Goal: Check status: Check status

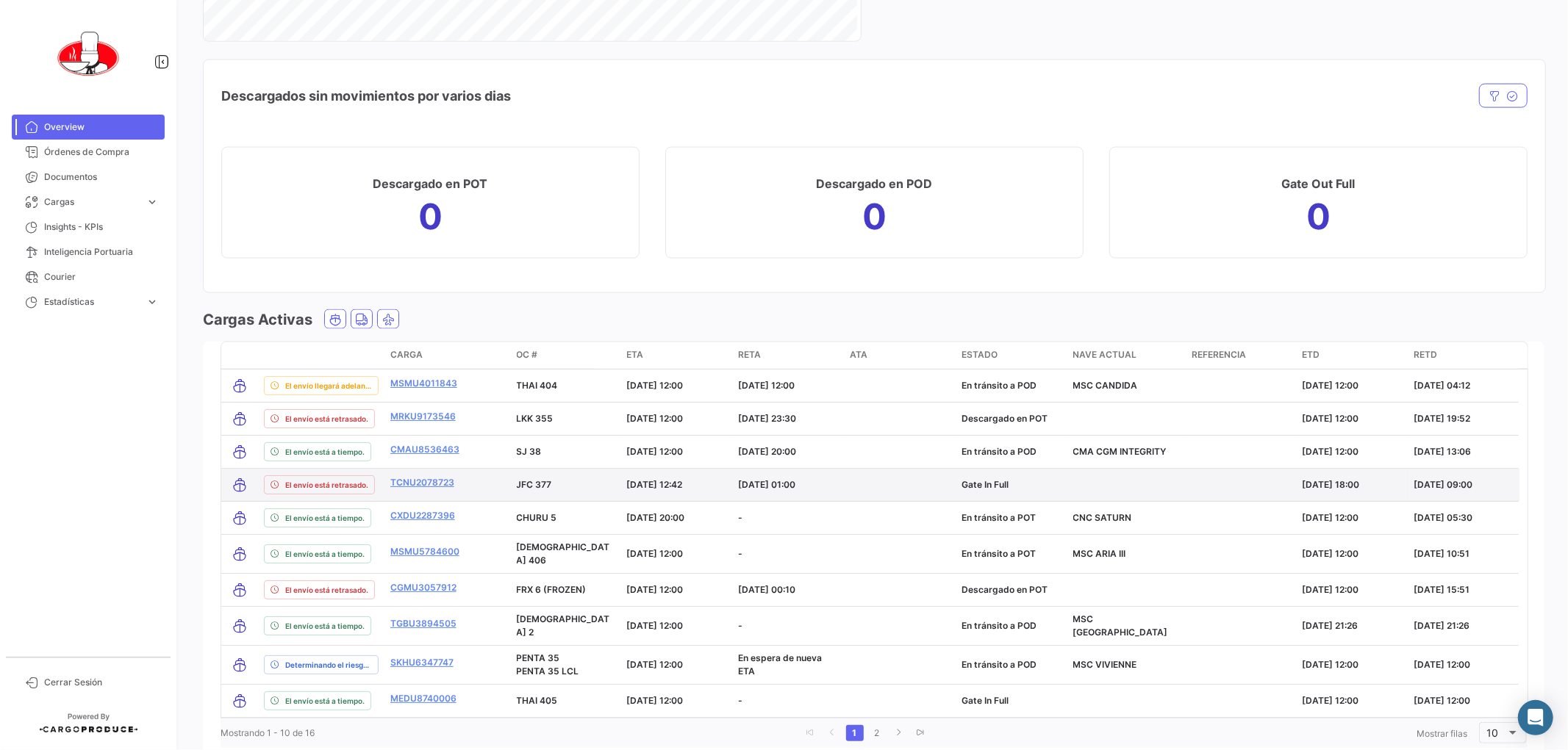
scroll to position [1942, 0]
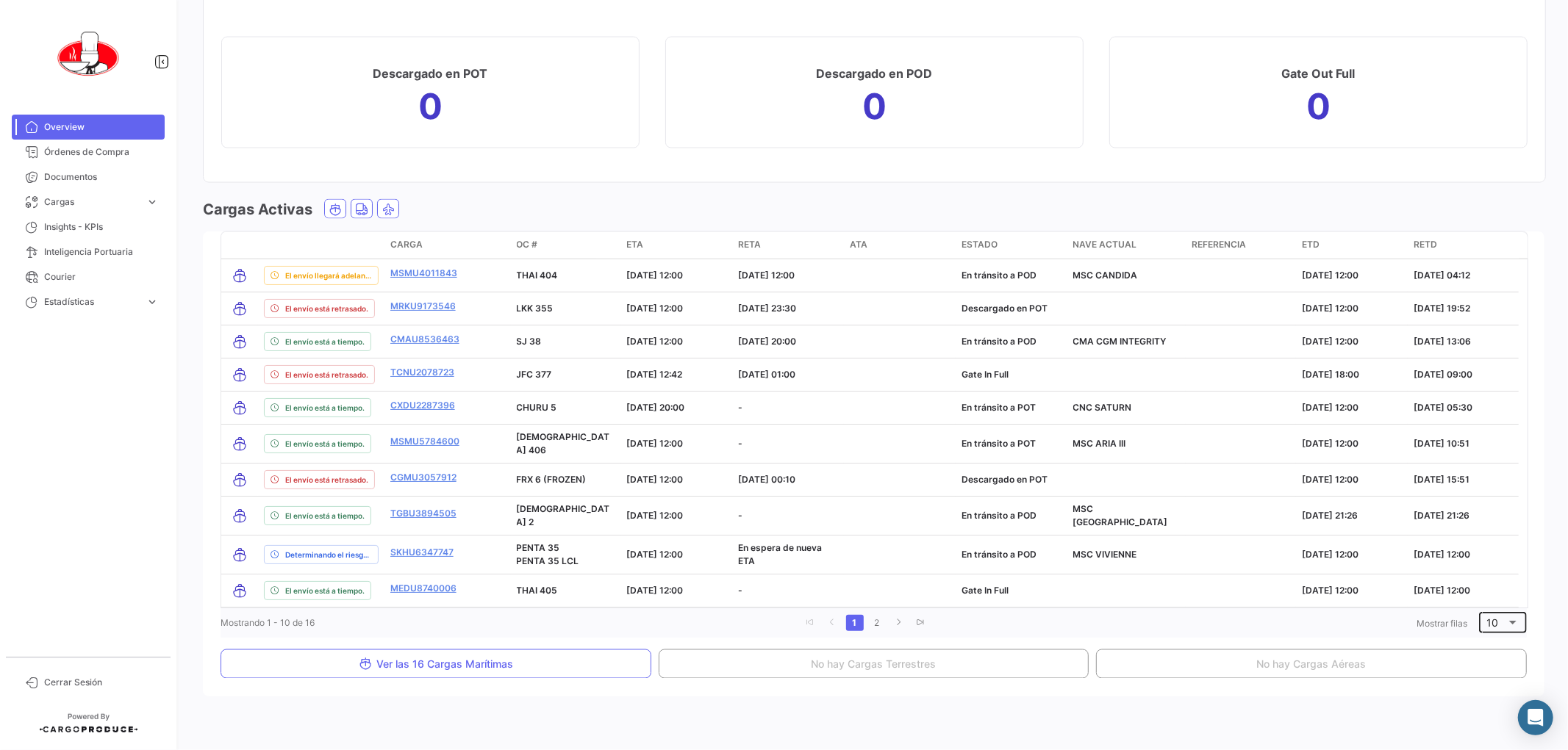
click at [1506, 617] on div at bounding box center [1513, 623] width 13 height 12
click at [1487, 644] on span "20" at bounding box center [1500, 644] width 42 height 31
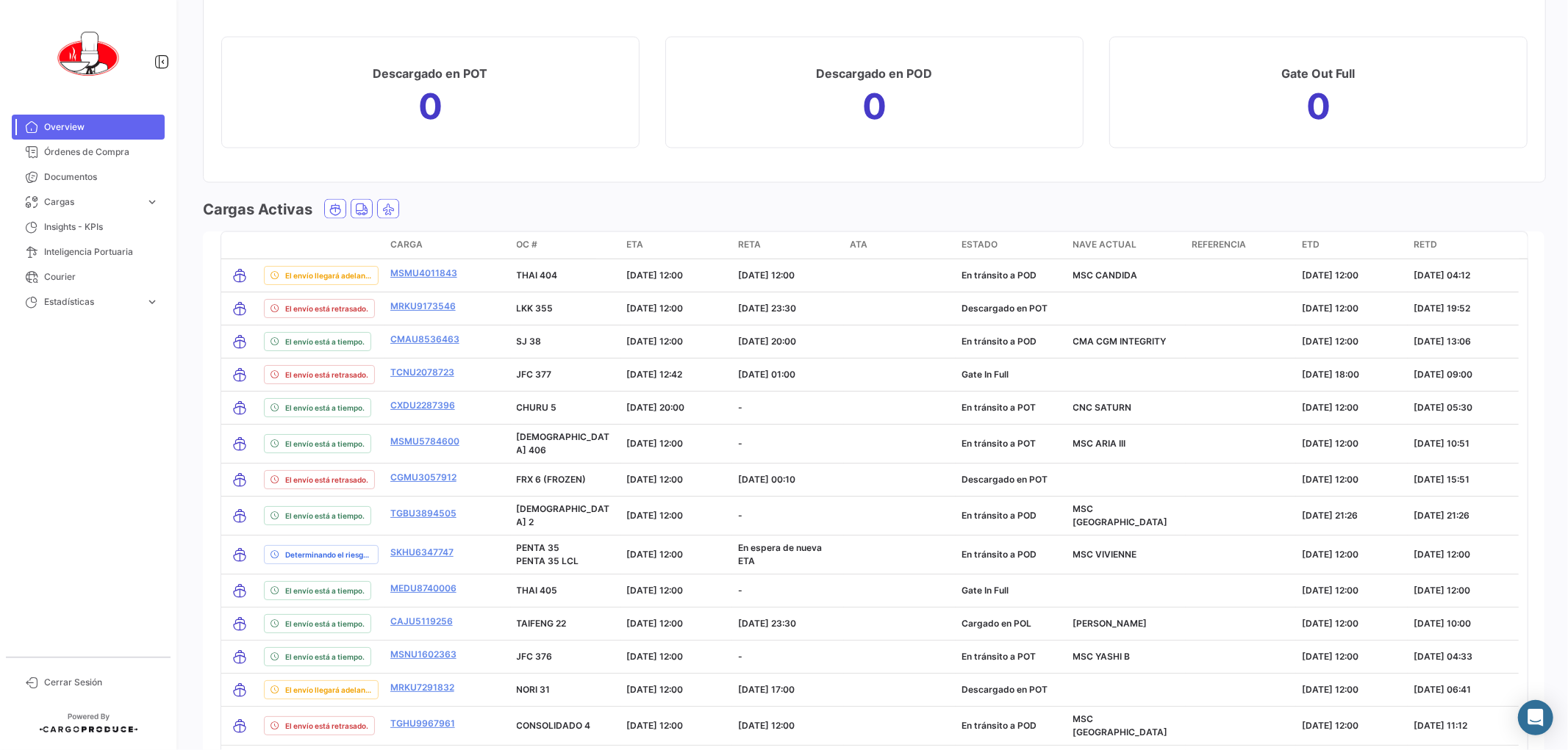
click at [755, 243] on span "RETA" at bounding box center [749, 245] width 23 height 13
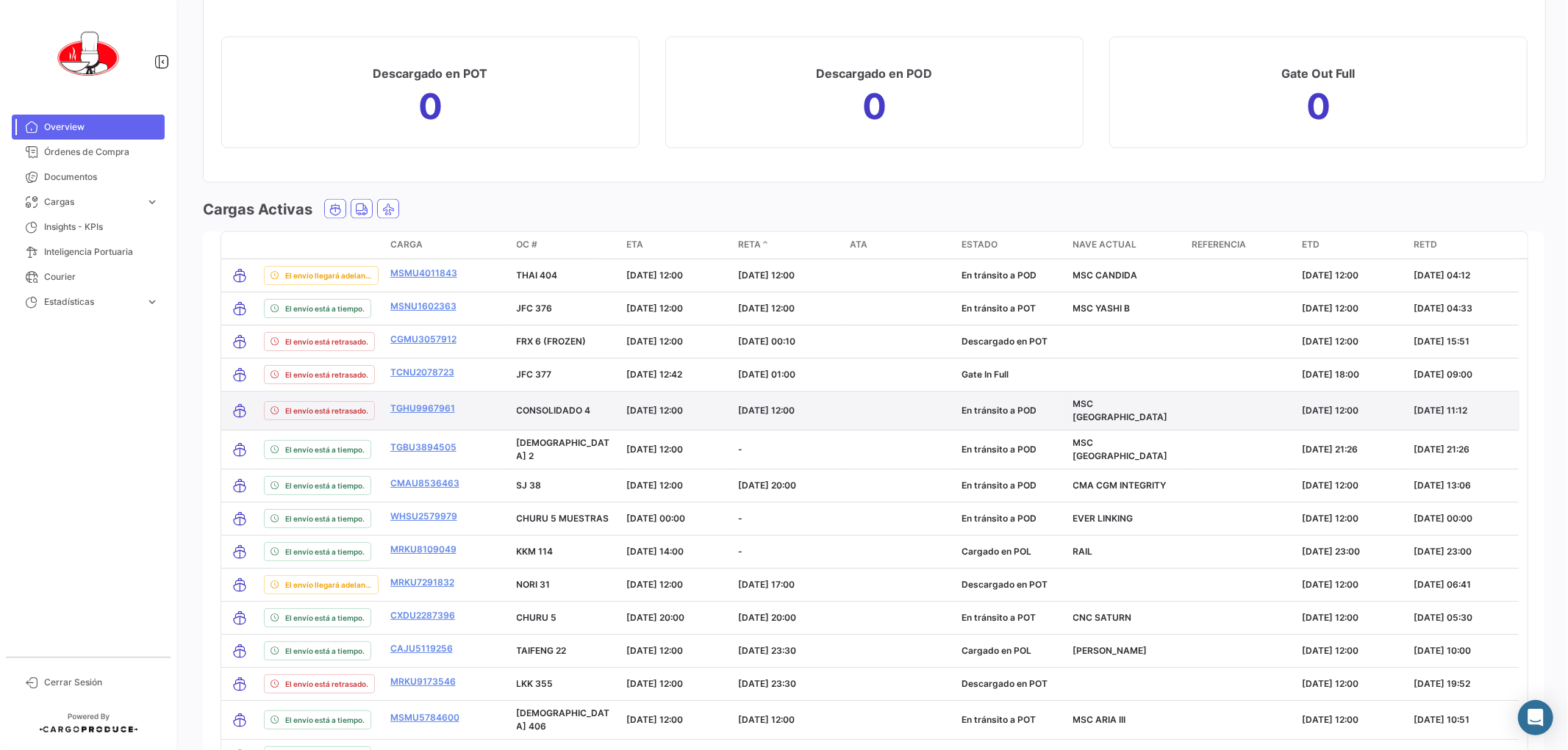
drag, startPoint x: 385, startPoint y: 408, endPoint x: 454, endPoint y: 406, distance: 69.0
click at [454, 406] on datatable-body-cell "TGHU9967961" at bounding box center [448, 411] width 127 height 39
copy link "TGHU9967961"
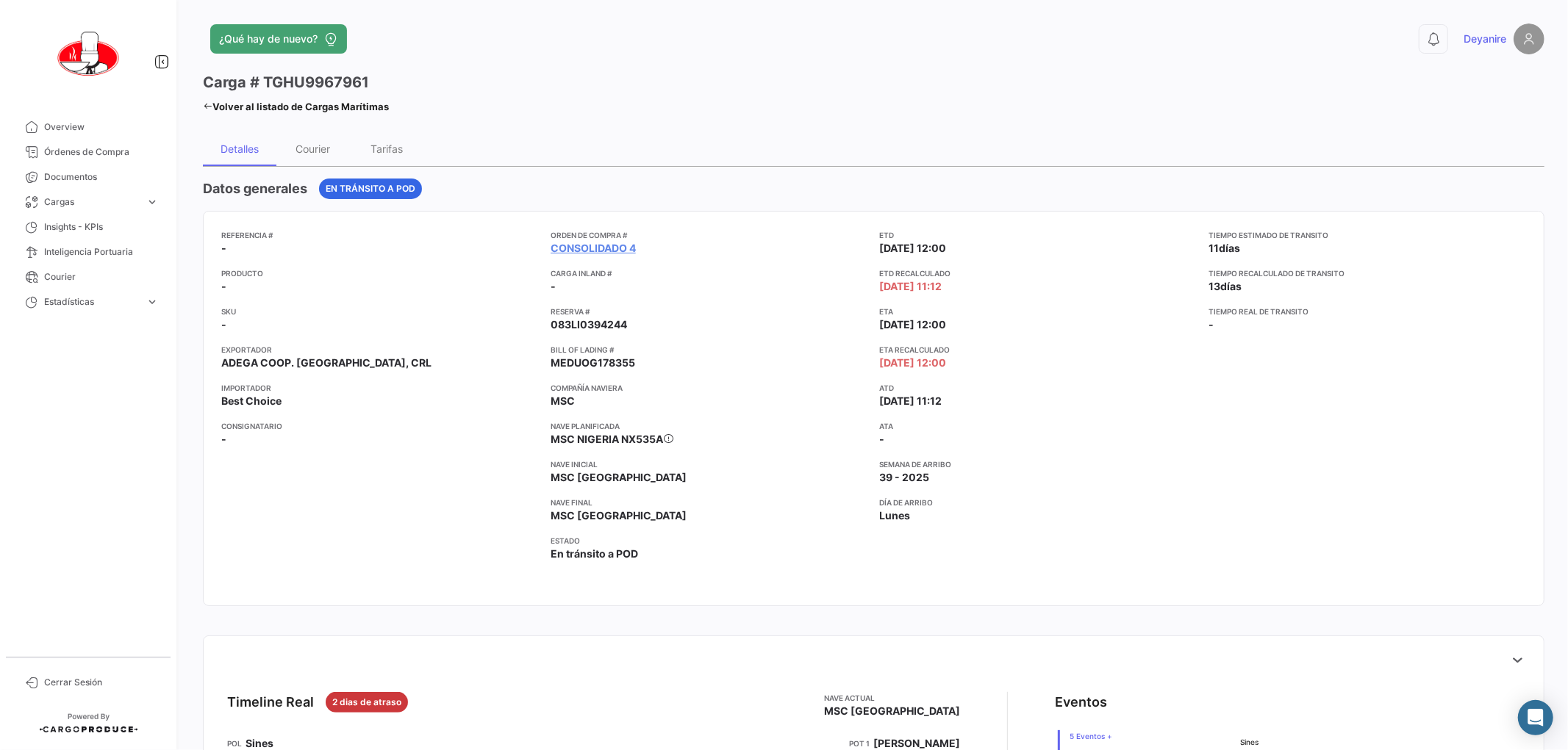
click at [204, 101] on icon at bounding box center [207, 106] width 9 height 9
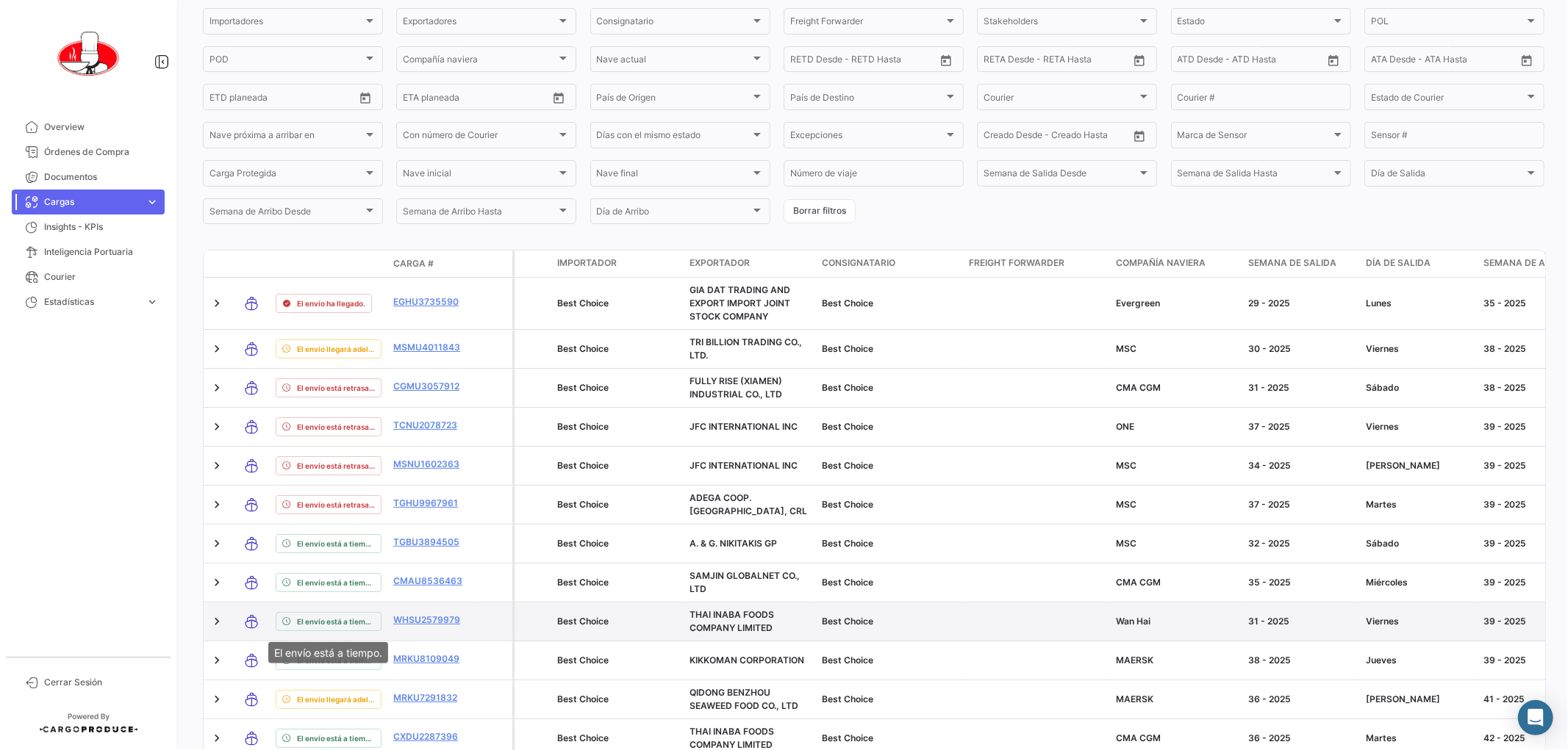
scroll to position [130, 0]
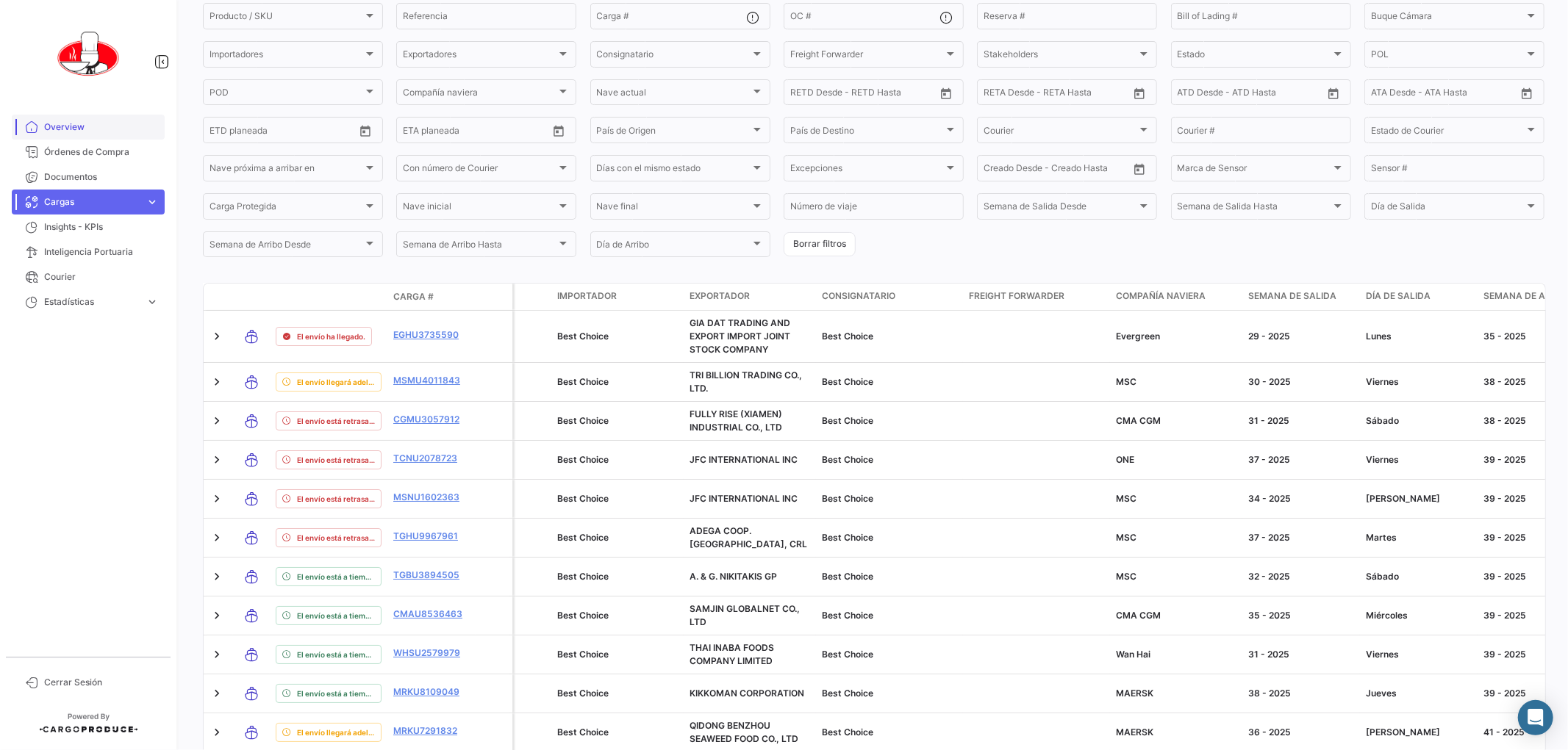
click at [62, 128] on span "Overview" at bounding box center [101, 127] width 115 height 13
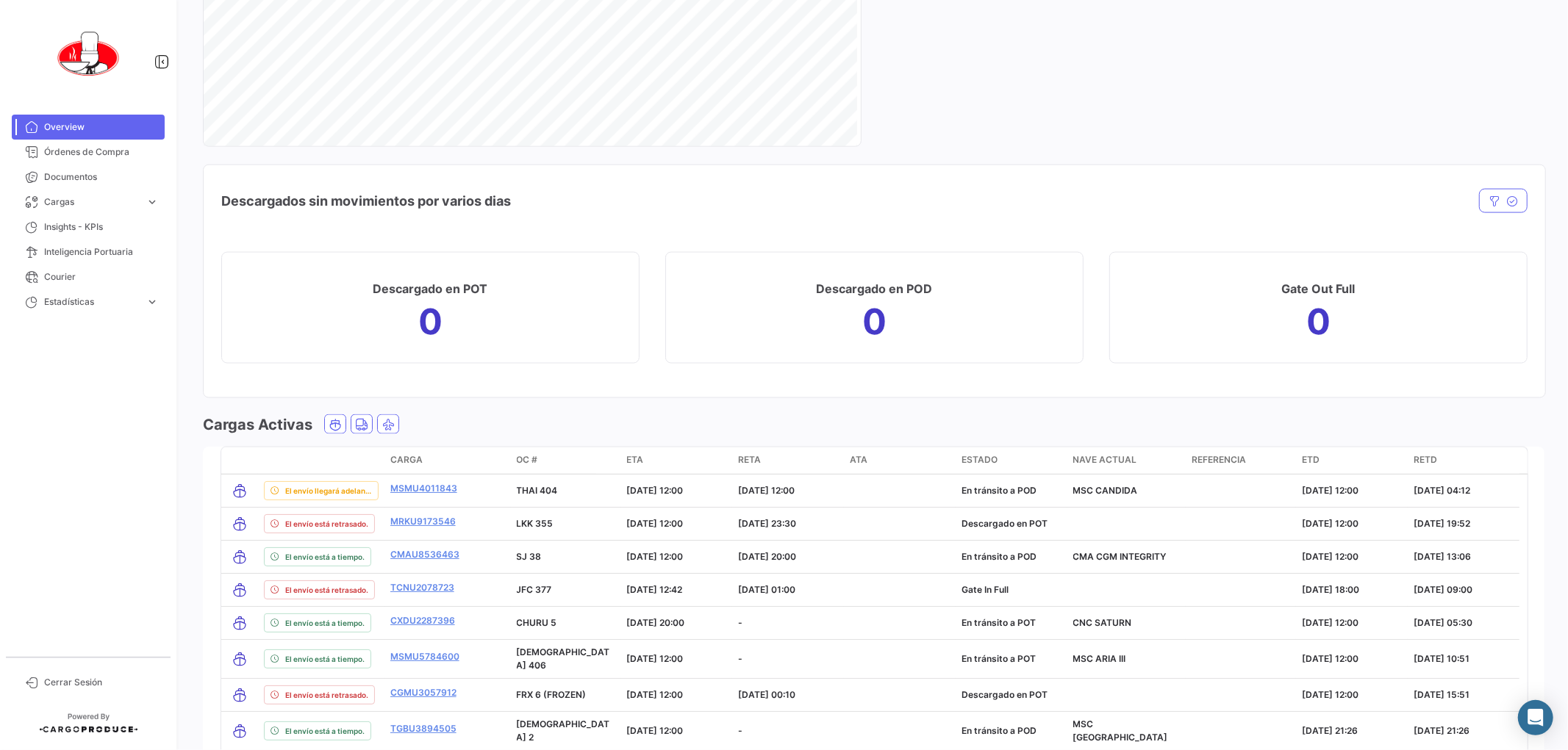
scroll to position [1942, 0]
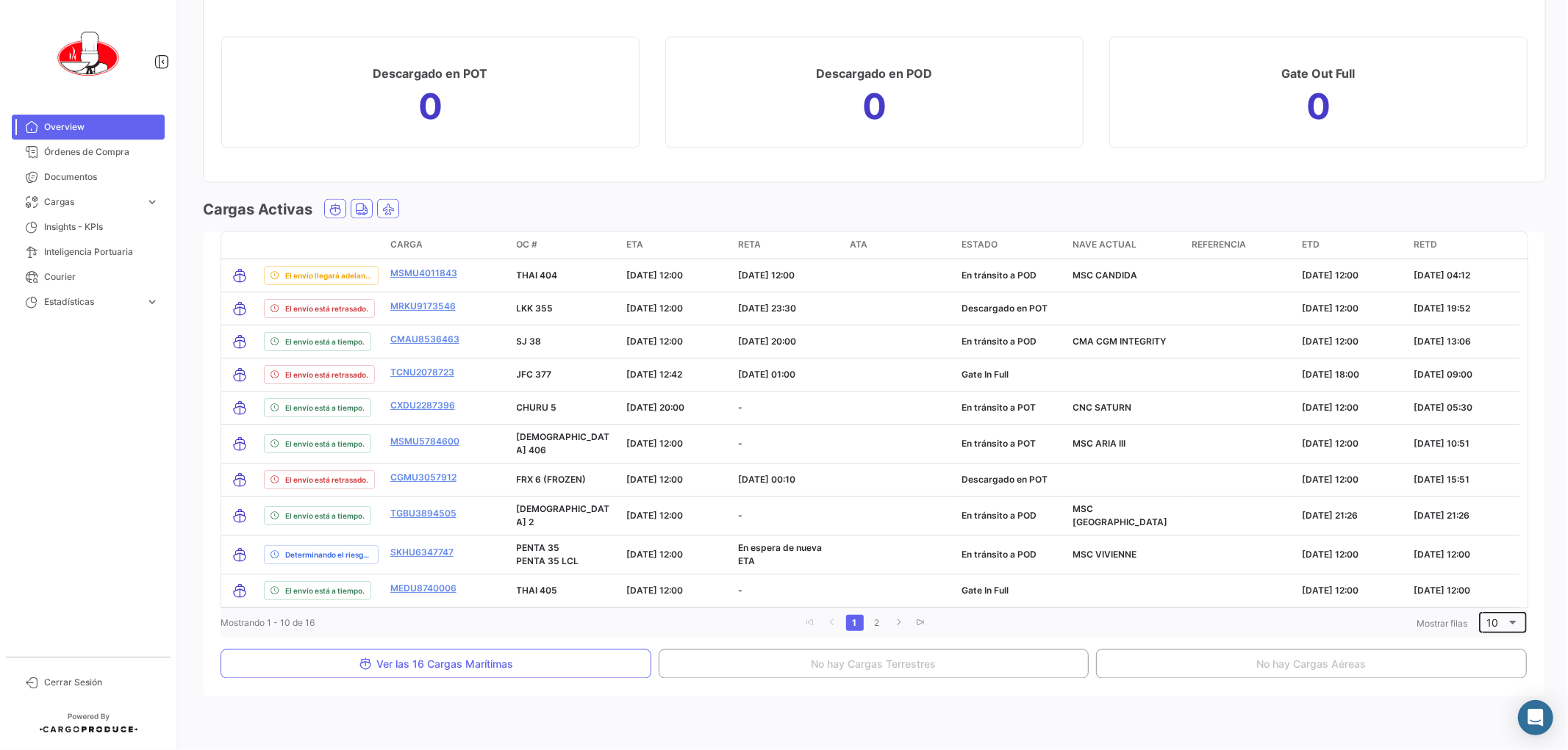
click at [1512, 614] on div "10" at bounding box center [1503, 621] width 48 height 24
click at [1493, 643] on span "20" at bounding box center [1500, 644] width 42 height 31
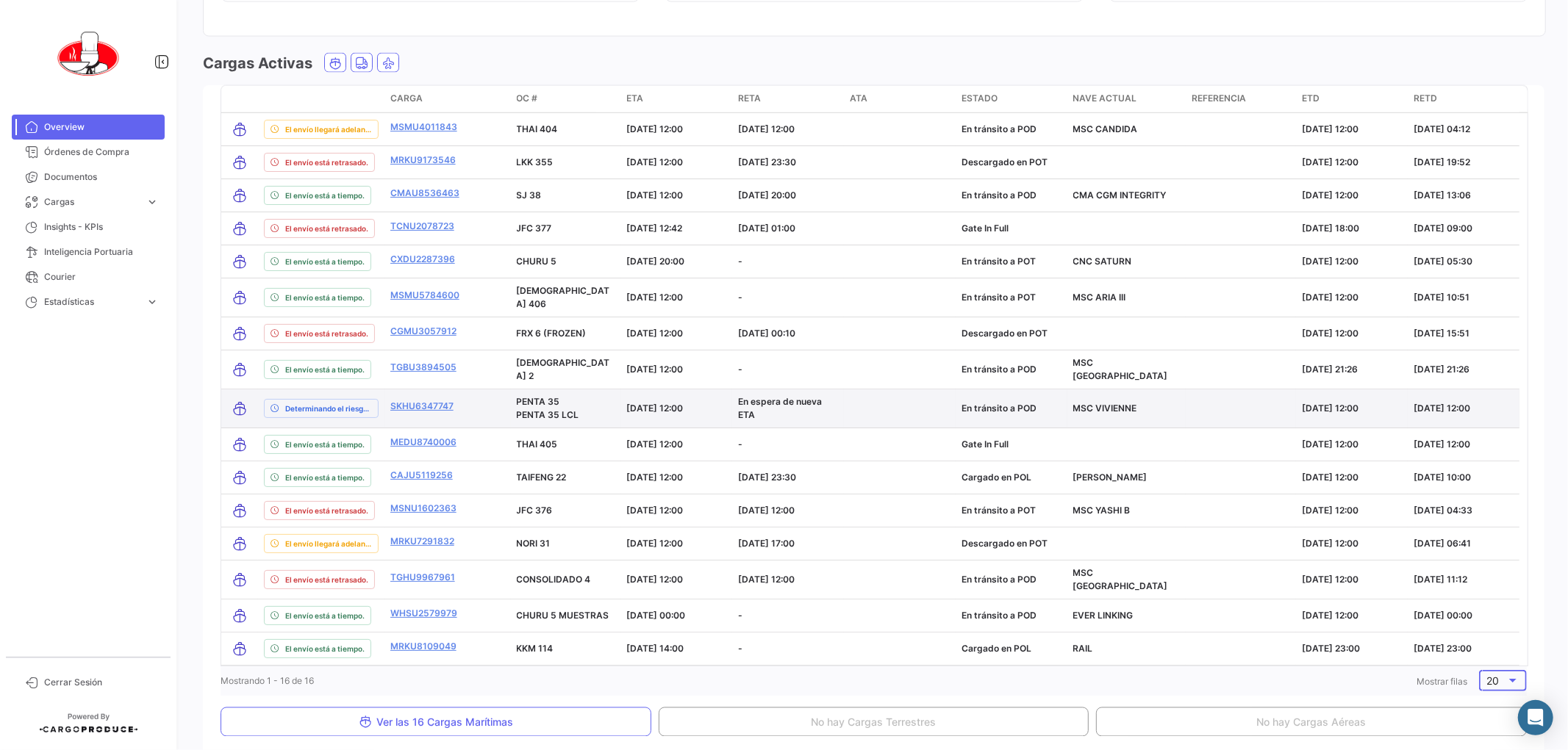
scroll to position [2141, 0]
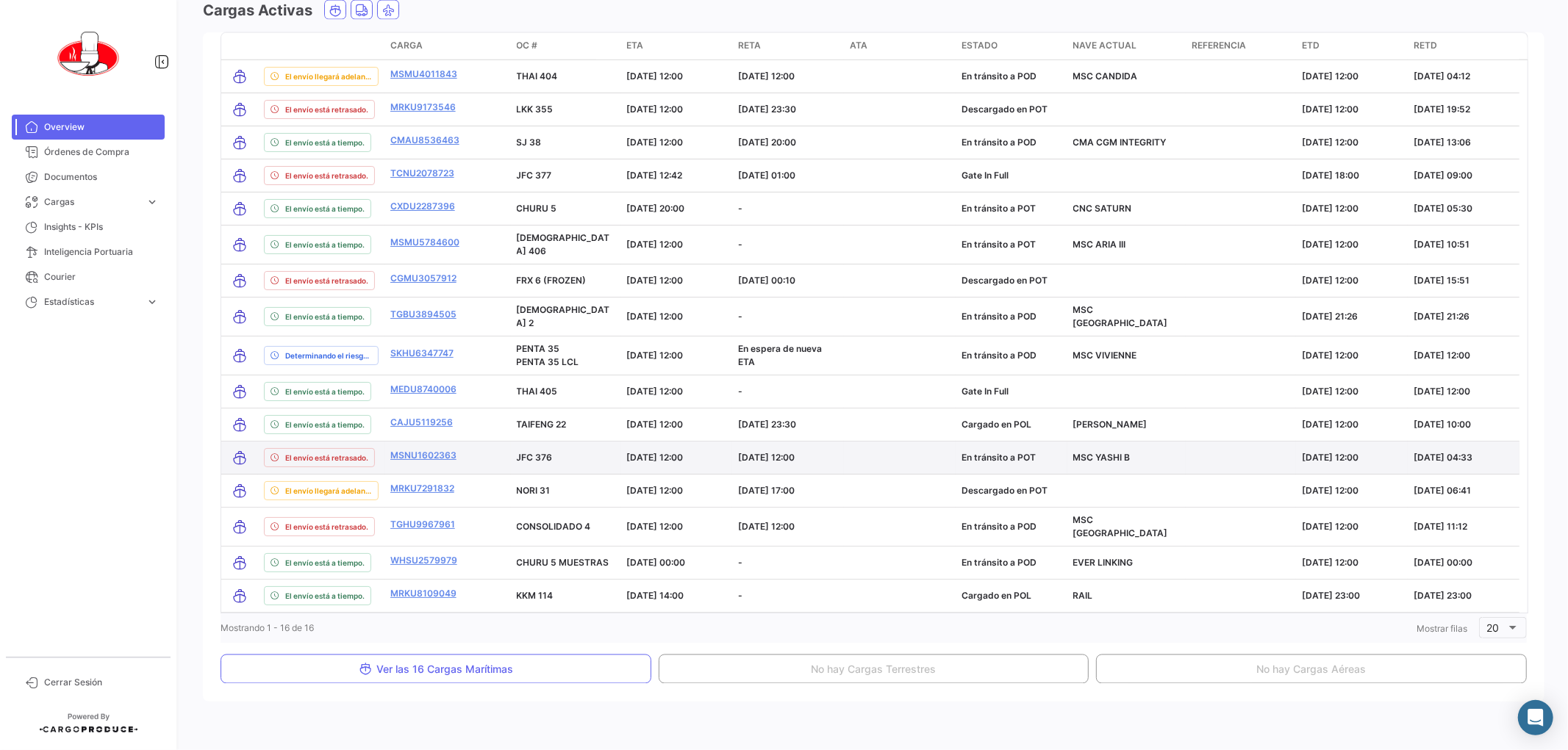
drag, startPoint x: 462, startPoint y: 445, endPoint x: 387, endPoint y: 451, distance: 75.2
click at [387, 451] on datatable-body-cell "MSNU1602363" at bounding box center [448, 458] width 127 height 33
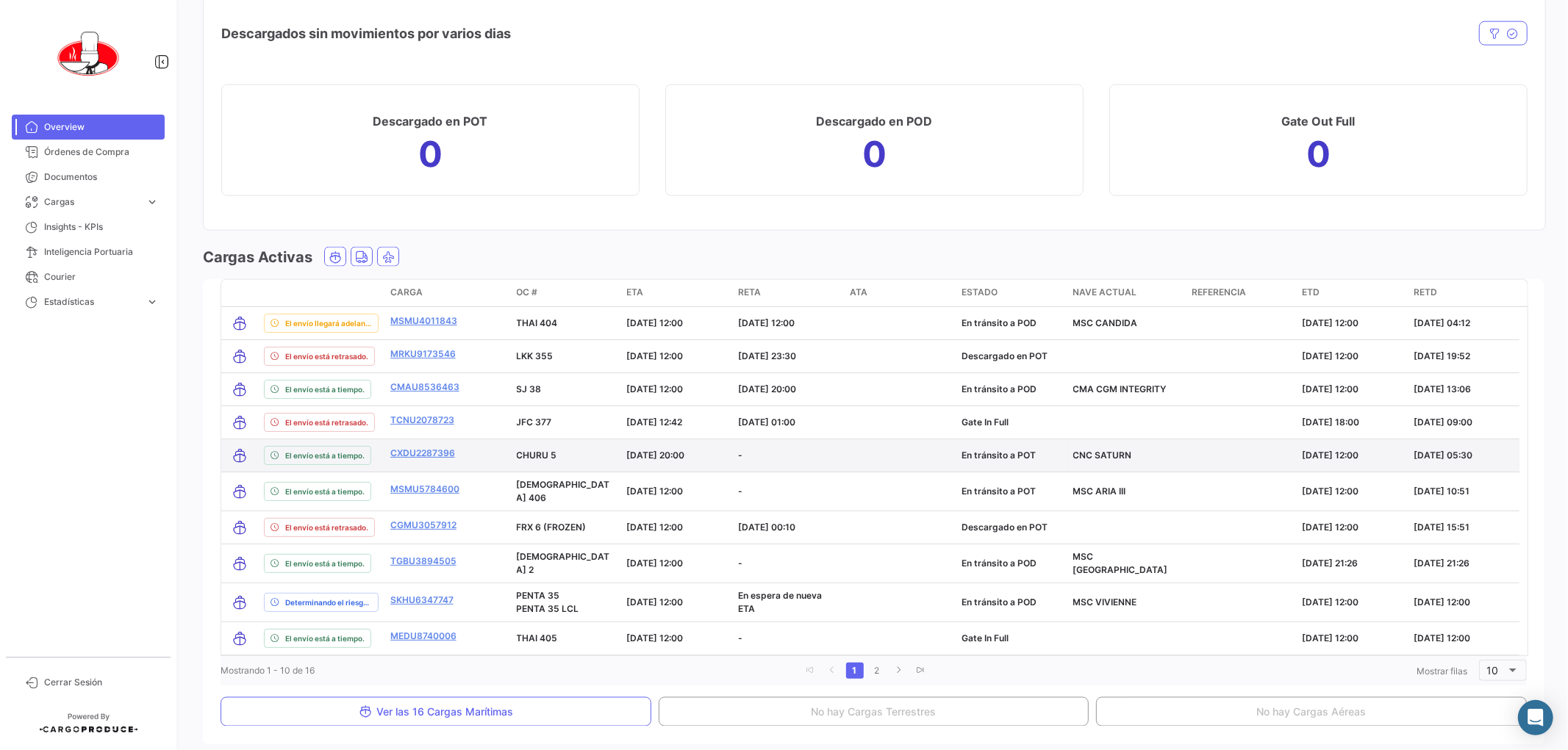
scroll to position [1714, 0]
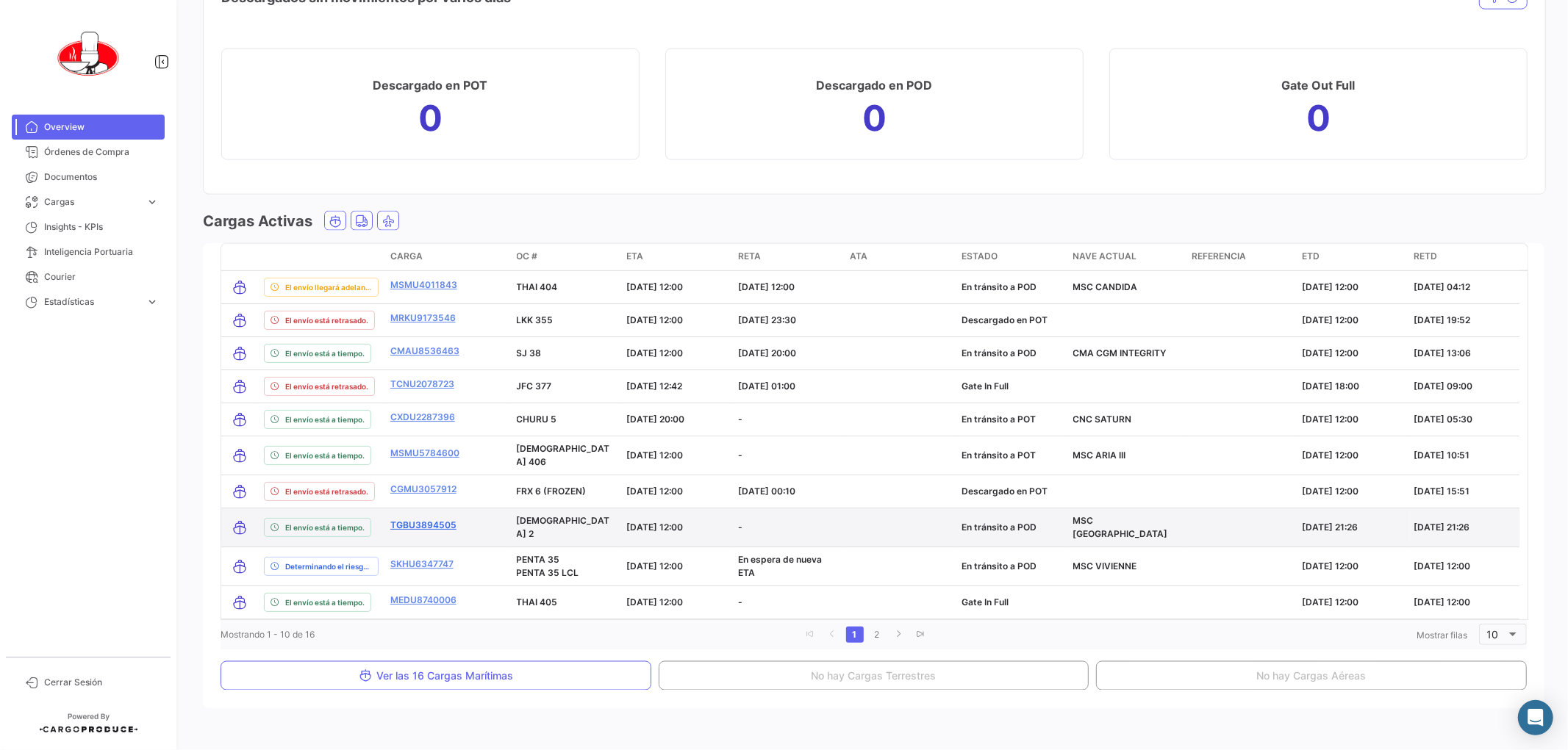
drag, startPoint x: 464, startPoint y: 515, endPoint x: 390, endPoint y: 521, distance: 74.2
click at [391, 521] on div "TGBU3894505" at bounding box center [448, 527] width 115 height 17
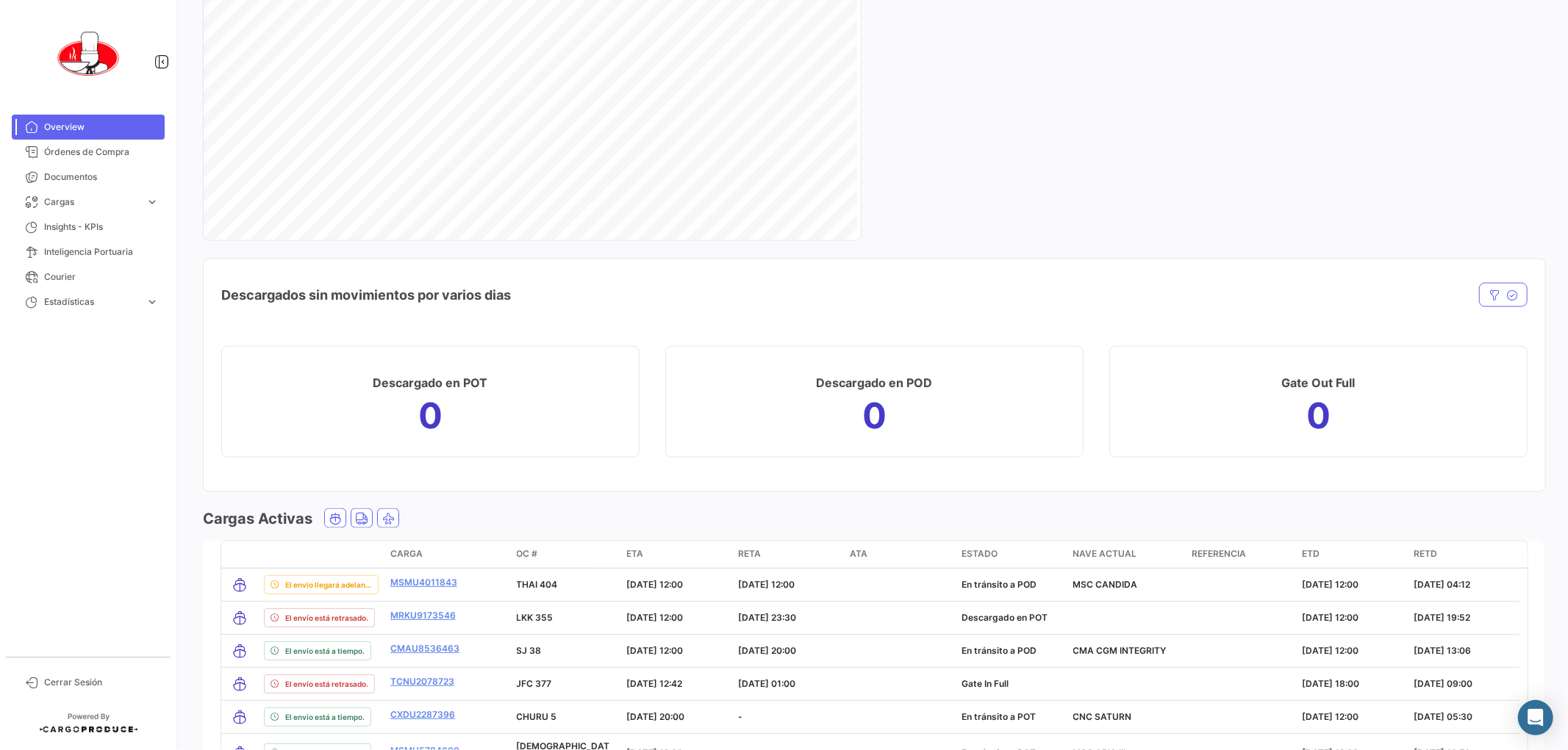
scroll to position [1848, 0]
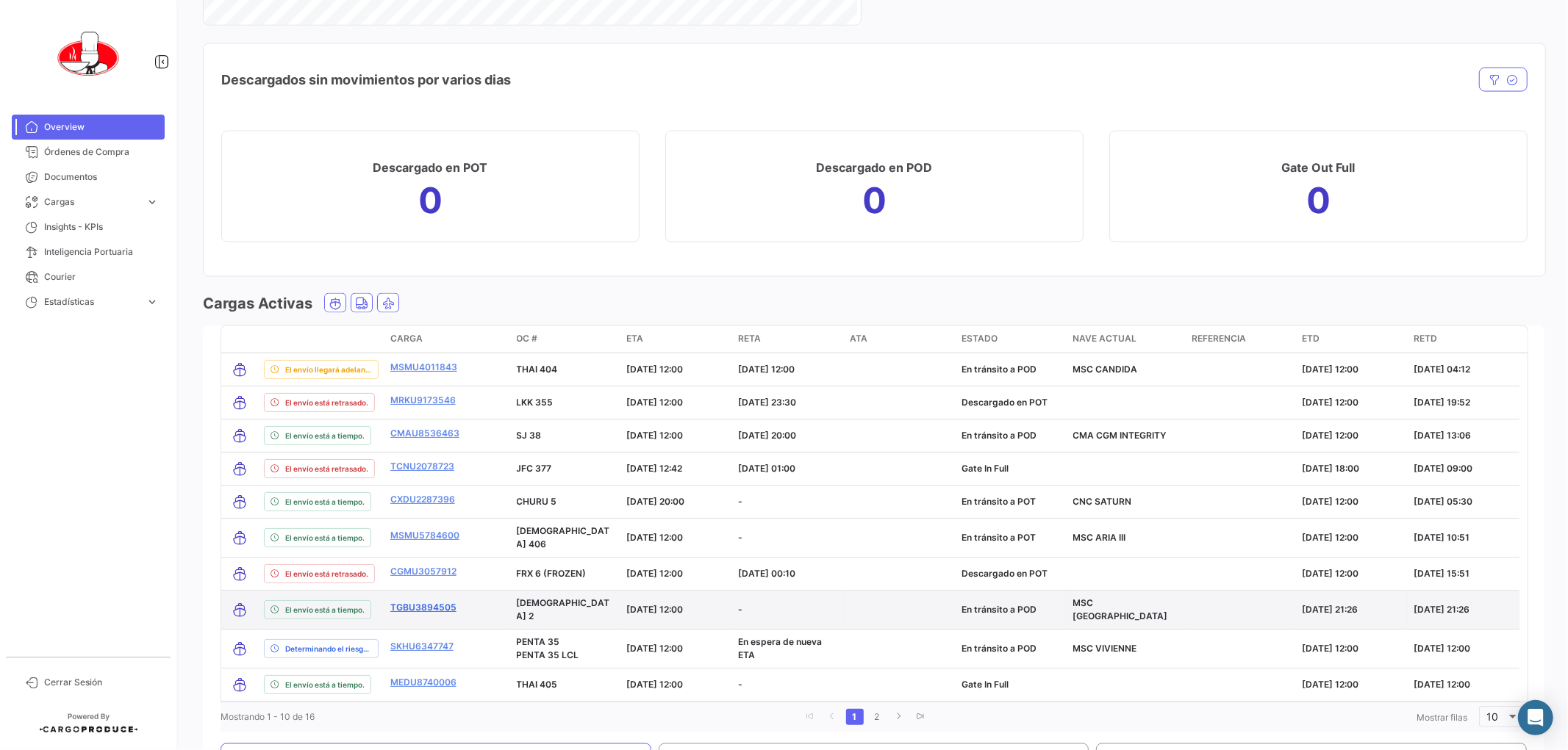
drag, startPoint x: 467, startPoint y: 598, endPoint x: 390, endPoint y: 599, distance: 77.0
click at [391, 601] on div "TGBU3894505" at bounding box center [448, 609] width 115 height 17
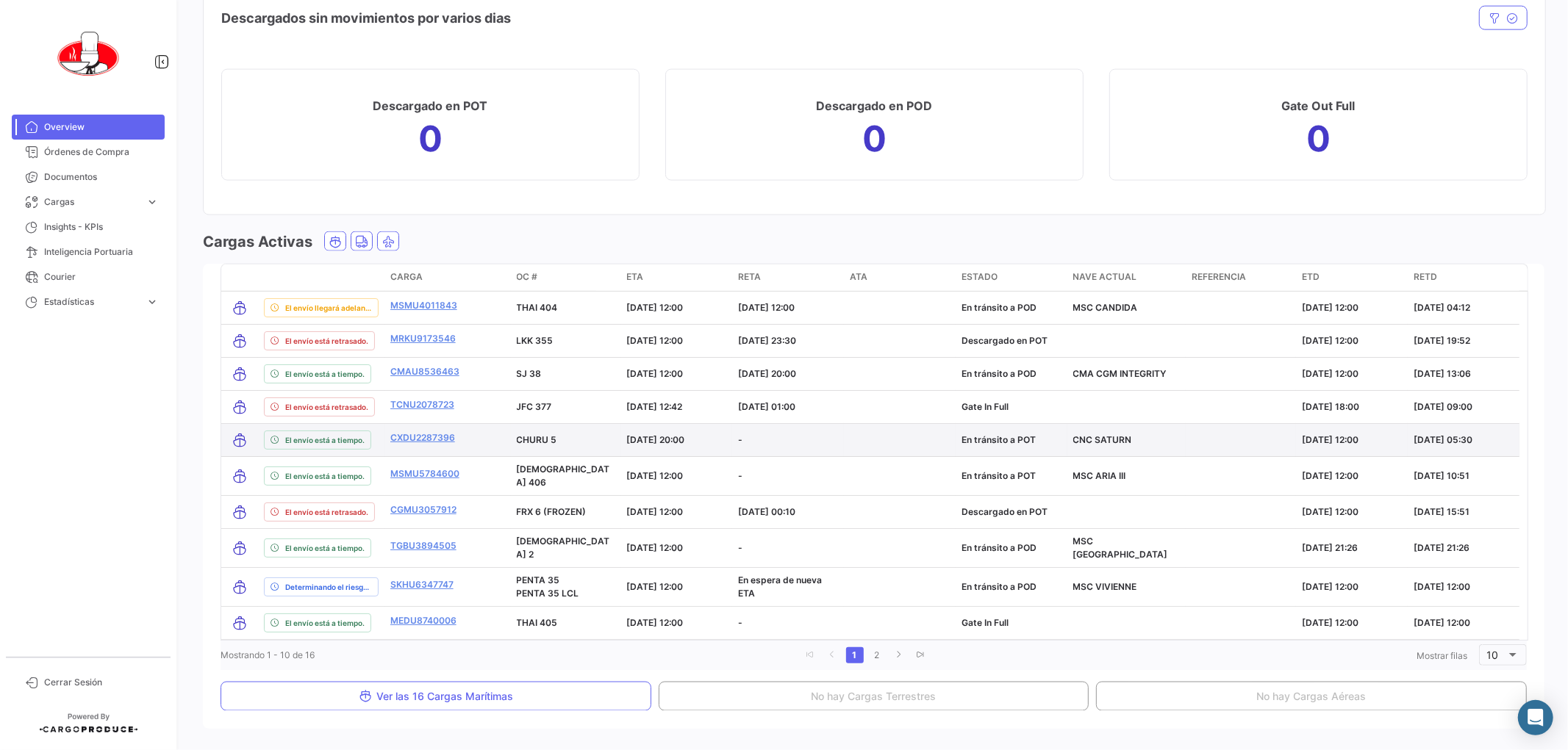
scroll to position [1726, 0]
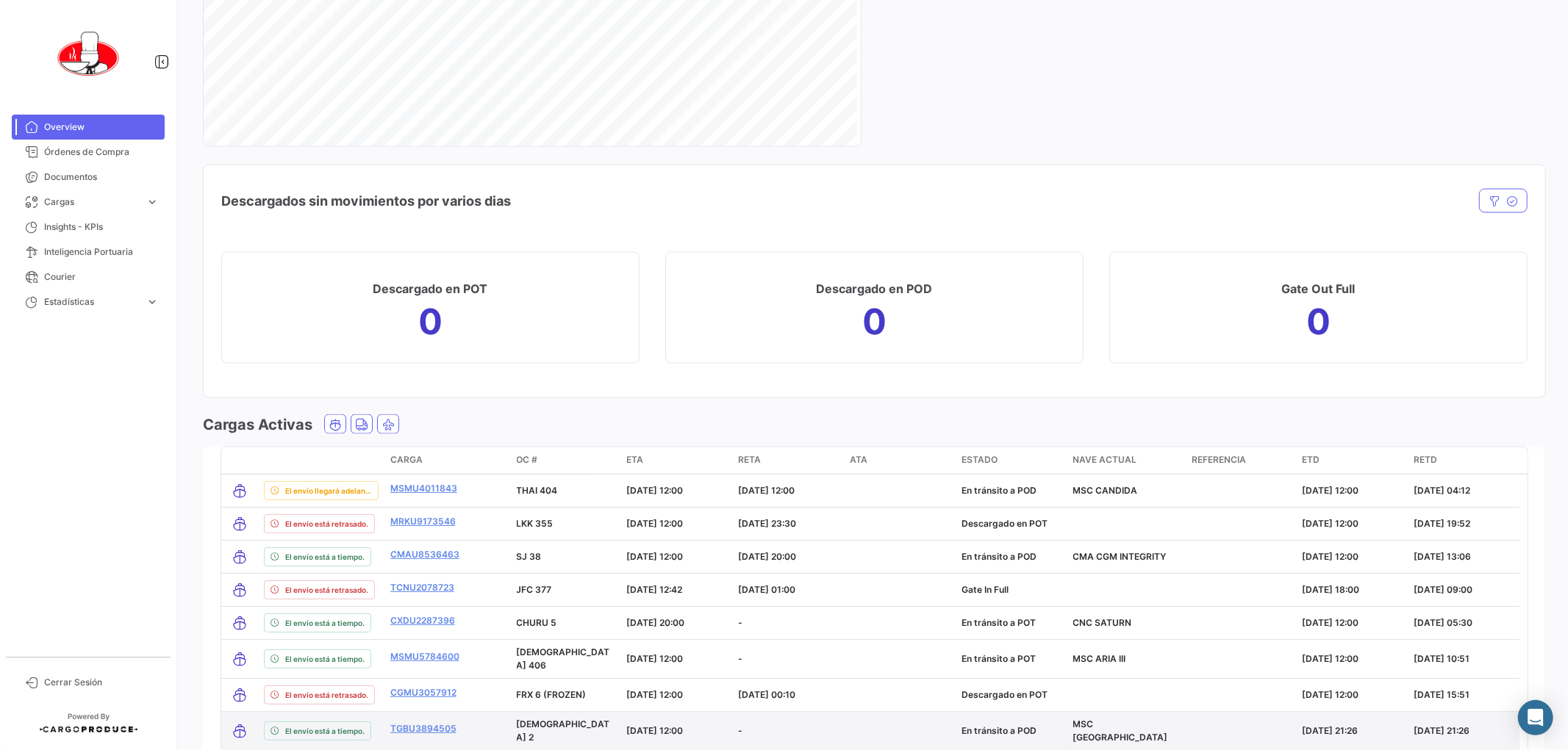
drag, startPoint x: 460, startPoint y: 504, endPoint x: 381, endPoint y: 509, distance: 79.2
click at [381, 712] on div "El envío está a tiempo. TGBU3894505 VAFIS 2 [DATE] 12:00 - En [PERSON_NAME] a P…" at bounding box center [870, 732] width 1298 height 39
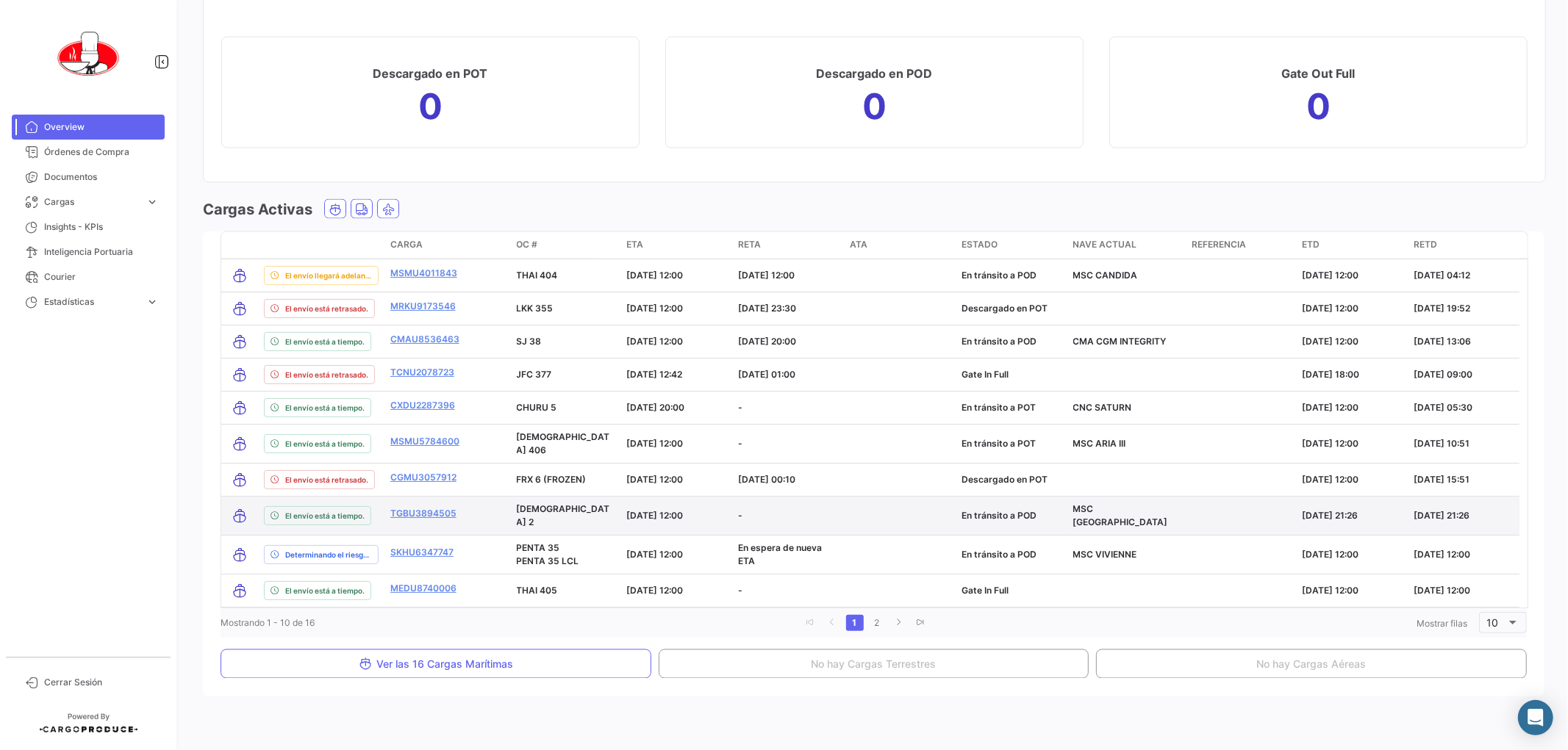
copy div "El envío está a tiempo. TGBU3894505"
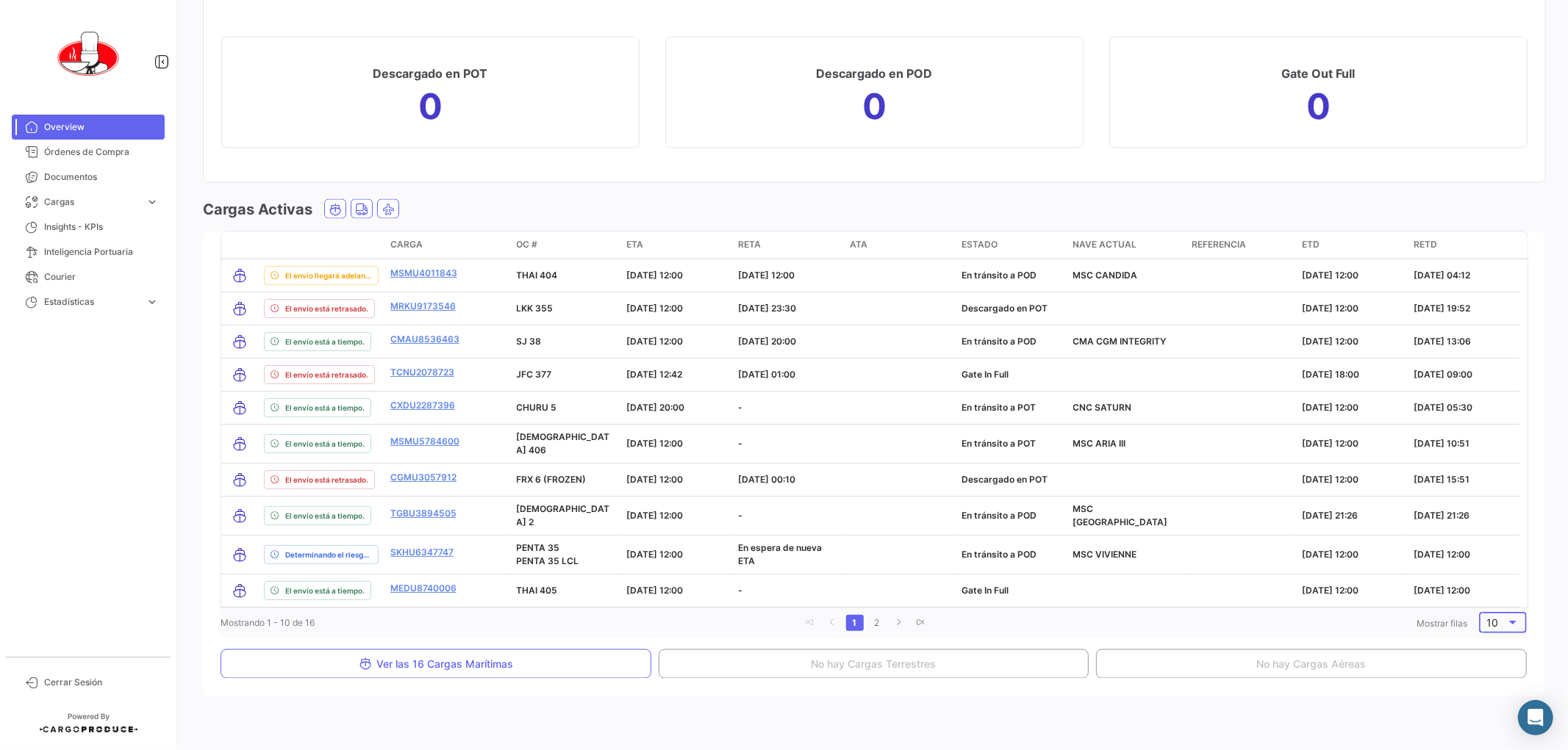
click at [1506, 617] on div at bounding box center [1513, 623] width 13 height 12
click at [1481, 652] on span "20" at bounding box center [1500, 644] width 42 height 31
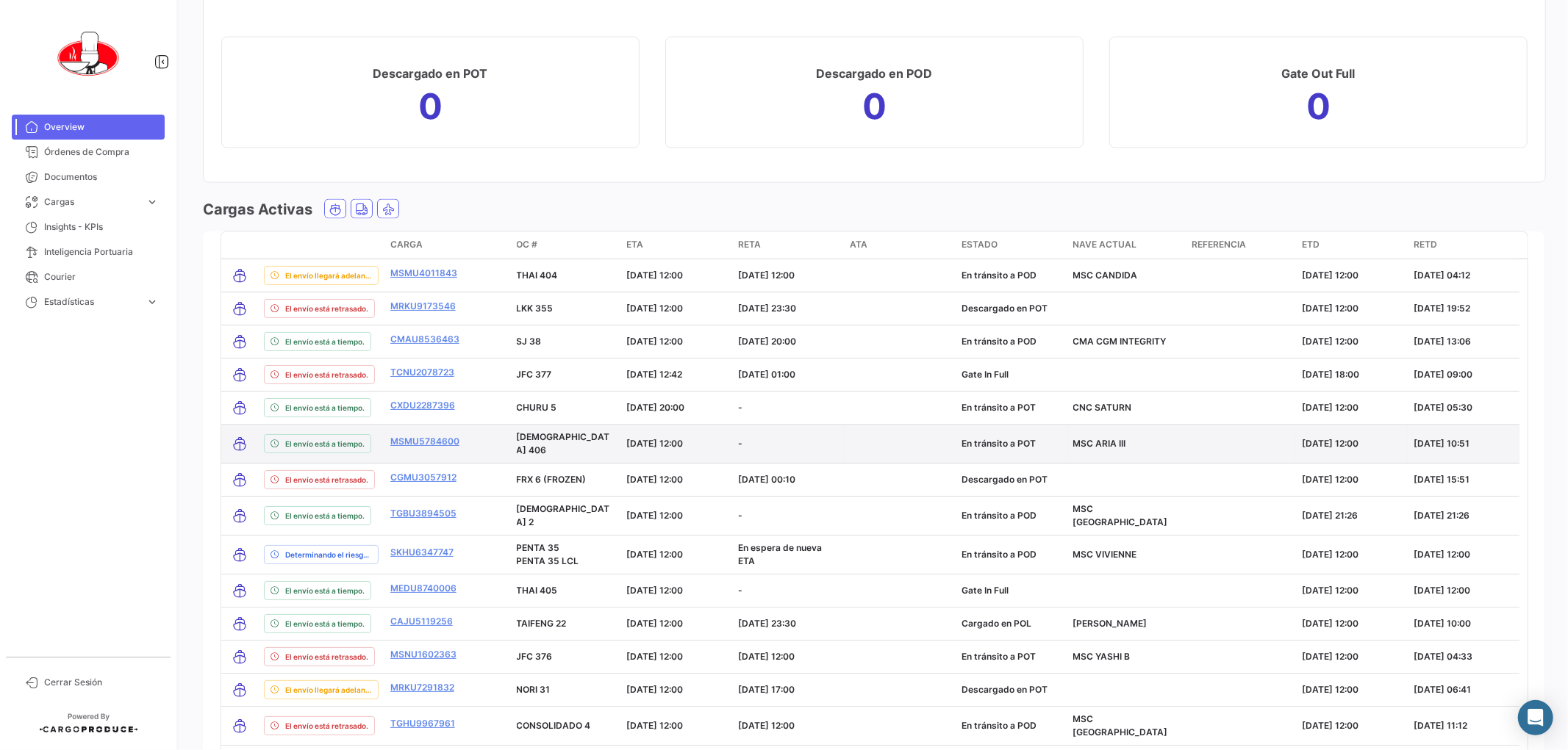
scroll to position [2023, 0]
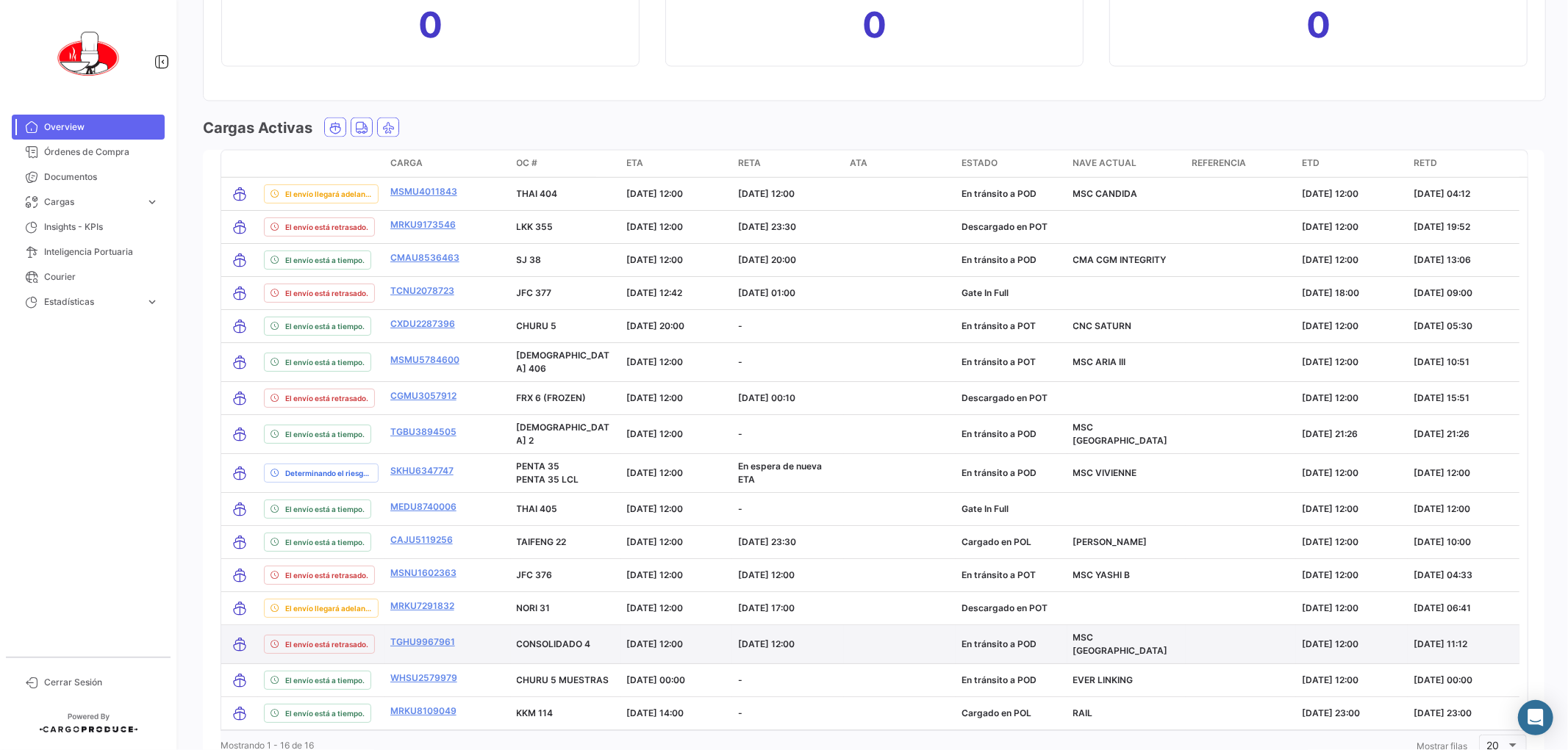
drag, startPoint x: 461, startPoint y: 625, endPoint x: 386, endPoint y: 637, distance: 76.0
click at [386, 637] on datatable-body-cell "TGHU9967961" at bounding box center [448, 644] width 127 height 39
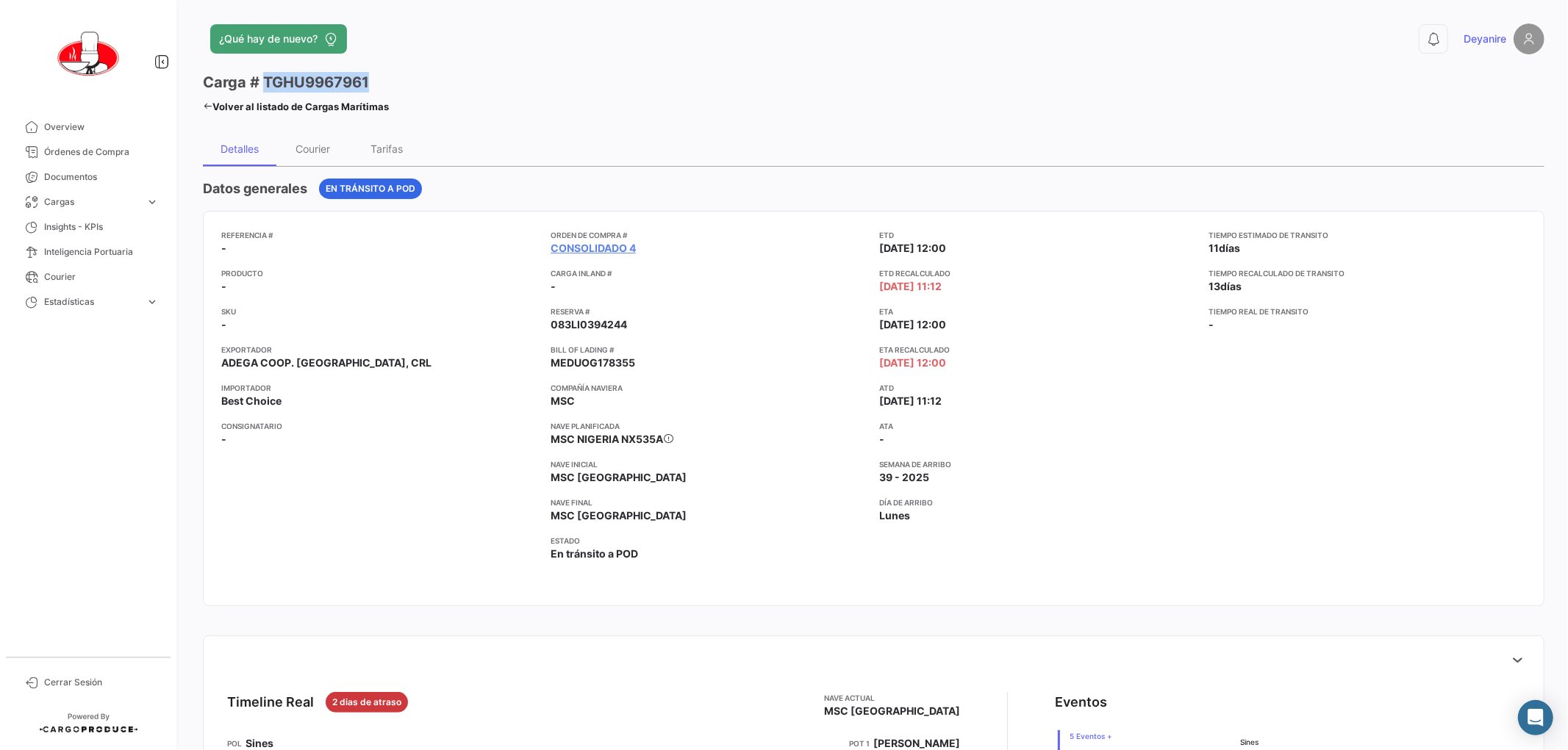
drag, startPoint x: 261, startPoint y: 75, endPoint x: 371, endPoint y: 72, distance: 110.0
click at [371, 72] on div "Carga # TGHU9967961" at bounding box center [296, 82] width 186 height 21
copy h3 "TGHU9967961"
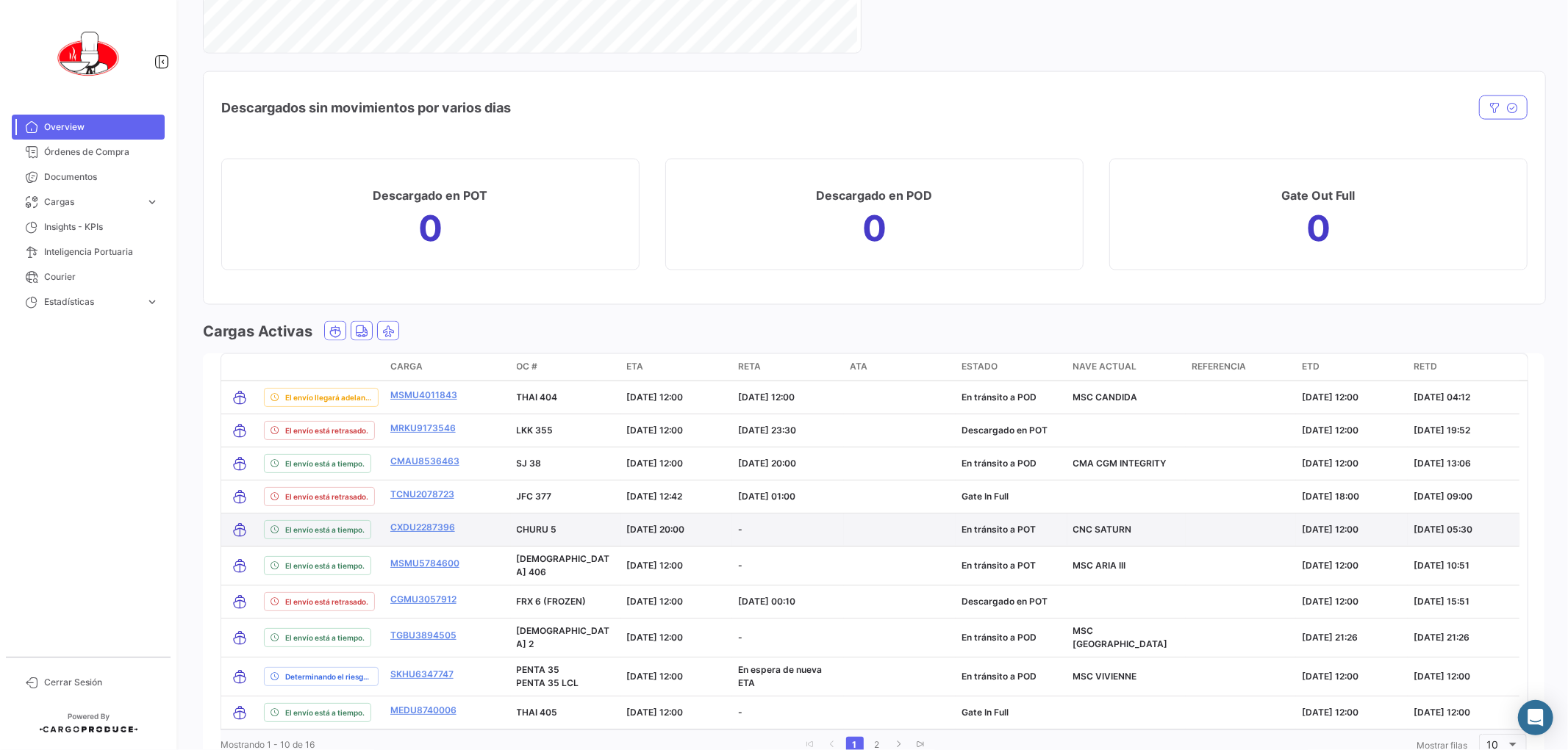
scroll to position [1848, 0]
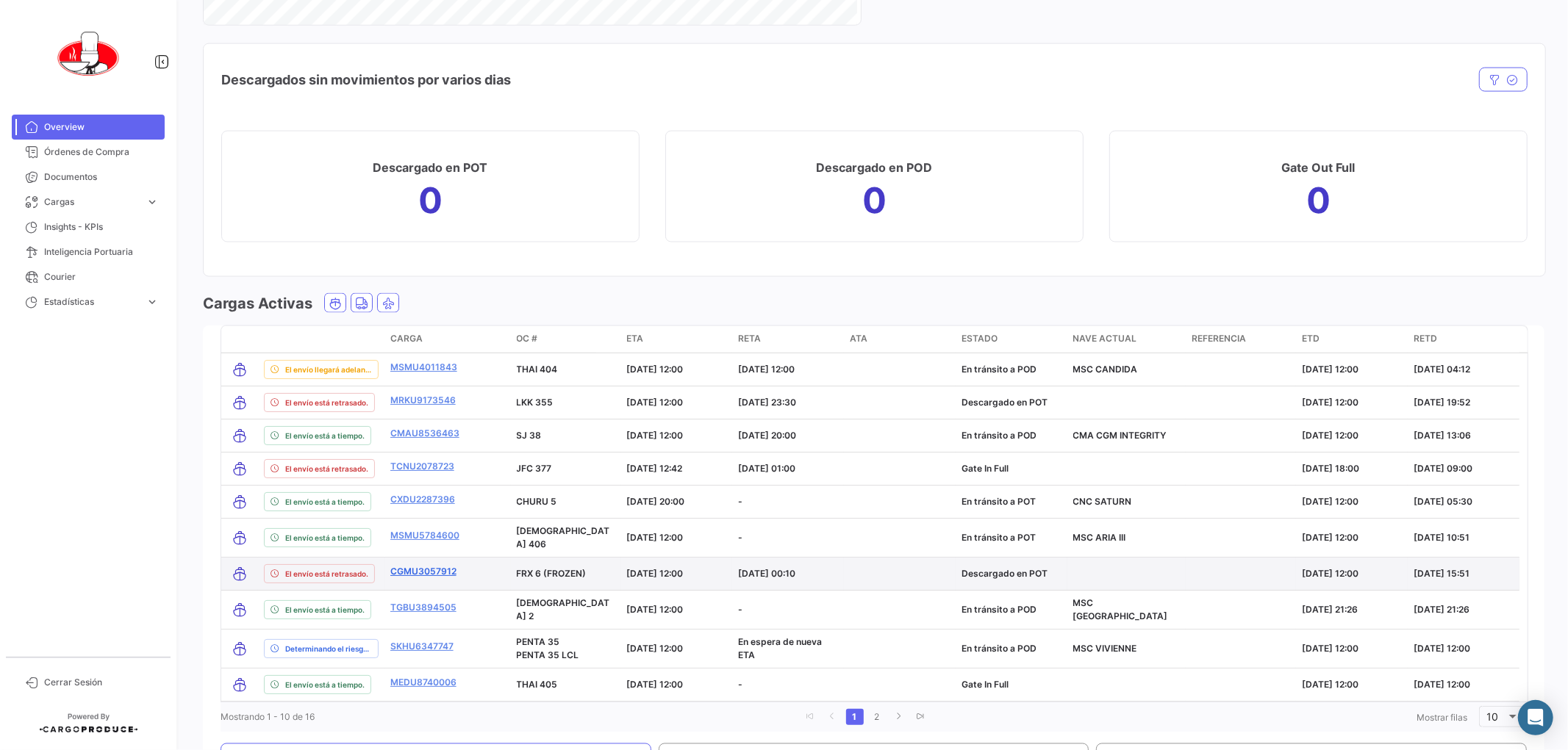
drag, startPoint x: 471, startPoint y: 563, endPoint x: 391, endPoint y: 572, distance: 80.5
click at [391, 572] on div "CGMU3057912" at bounding box center [448, 573] width 115 height 17
